Goal: Task Accomplishment & Management: Use online tool/utility

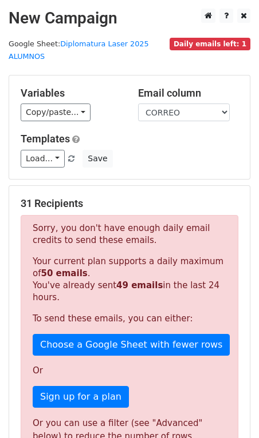
scroll to position [62, 0]
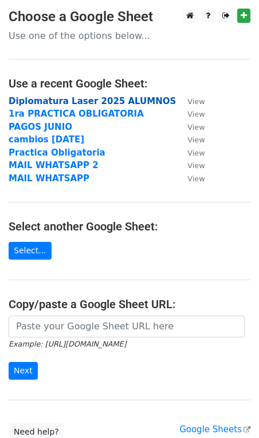
click at [88, 104] on strong "Diplomatura Laser 2025 ALUMNOS" at bounding box center [92, 101] width 167 height 10
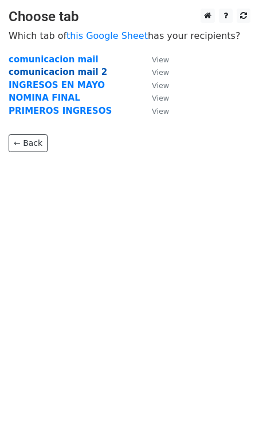
click at [74, 71] on strong "comunicacion mail 2" at bounding box center [58, 72] width 98 height 10
